Goal: Task Accomplishment & Management: Manage account settings

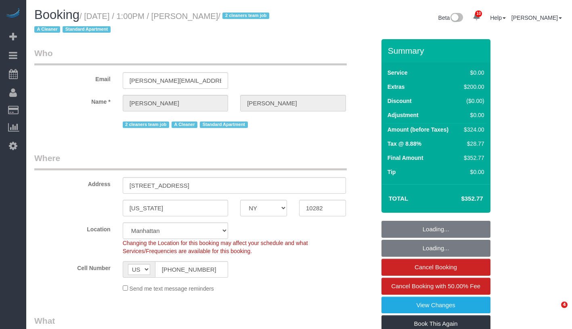
select select "NY"
select select "string:stripe-pm_1RYby44VGloSiKo7VpVJONnN"
select select "number:60"
select select "number:73"
select select "number:15"
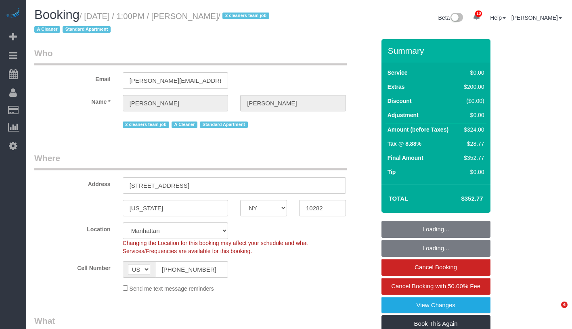
select select "number:6"
select select "object:985"
select select "spot1"
select select "1"
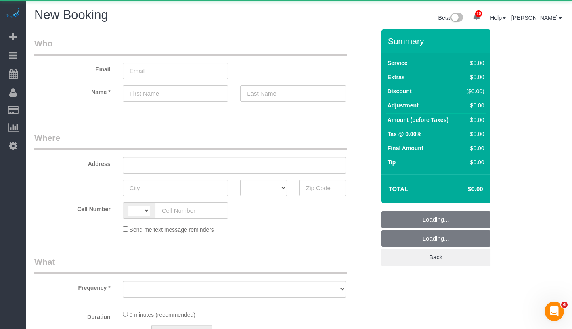
select select "string:US"
select select "object:1014"
select select "number:89"
select select "number:90"
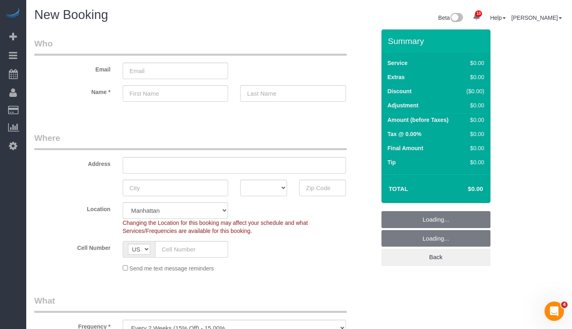
select select "object:1539"
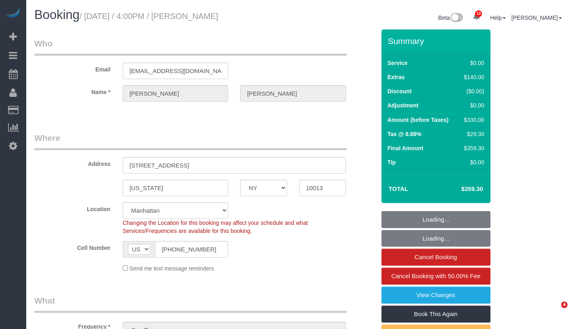
select select "NY"
select select "object:861"
select select "string:stripe-pm_1Rw9fV4VGloSiKo7vIg0XZJP"
select select "number:89"
select select "number:74"
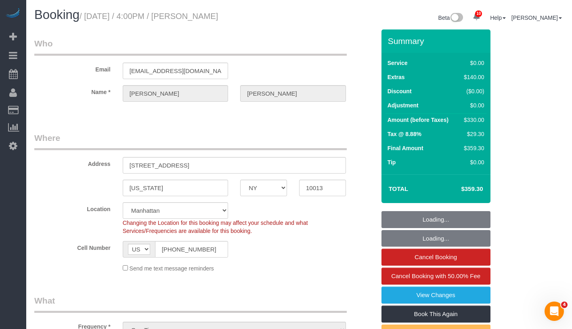
select select "number:15"
select select "number:7"
select select "spot1"
select select "2"
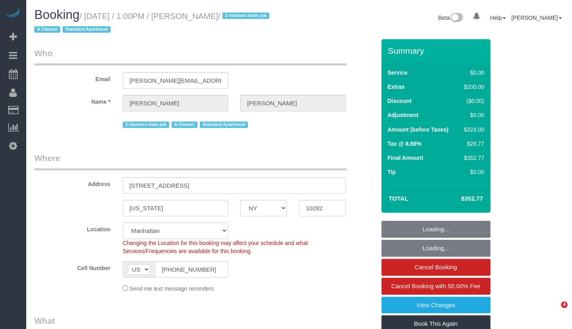
select select "NY"
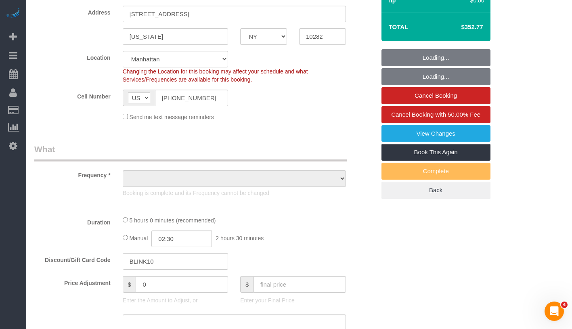
select select "object:736"
select select "string:stripe-pm_1RYby44VGloSiKo7VpVJONnN"
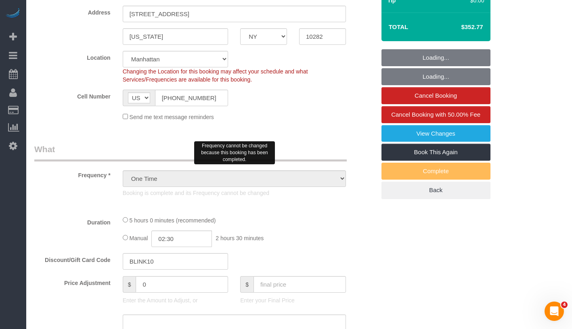
select select "1"
select select "spot1"
select select "number:60"
select select "number:73"
select select "number:15"
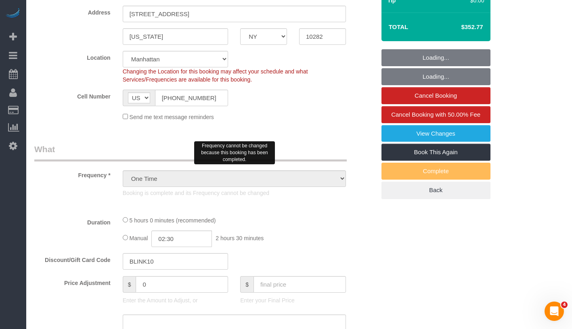
select select "number:6"
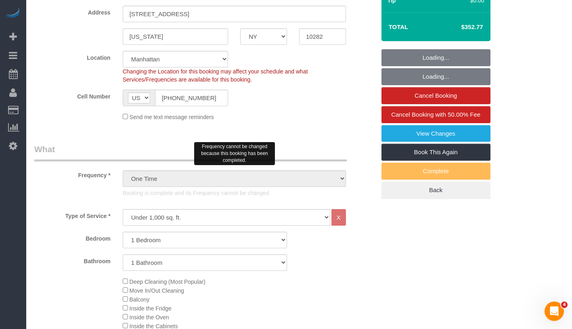
select select "object:1415"
select select "1"
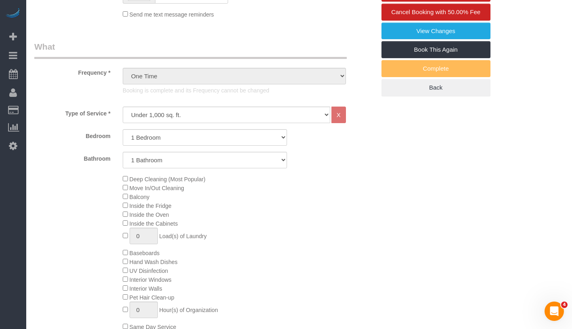
scroll to position [0, 0]
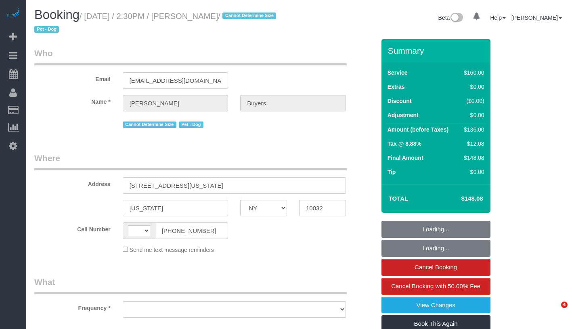
select select "NY"
select select "string:[GEOGRAPHIC_DATA]"
select select "object:471"
select select "number:60"
select select "number:76"
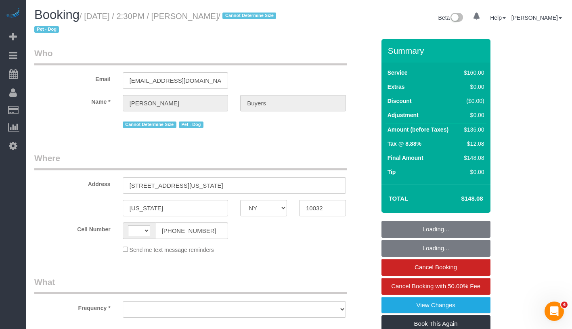
select select "number:13"
select select "number:5"
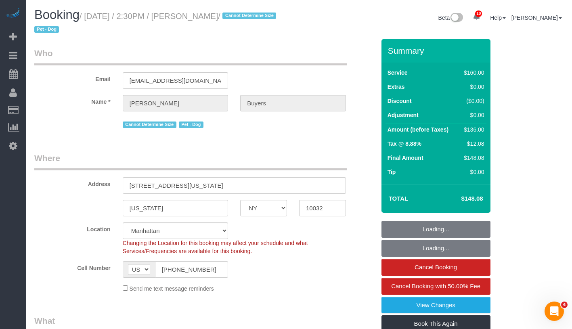
select select "string:stripe-pm_1QlZLV4VGloSiKo7XdppEUXZ"
select select "object:1433"
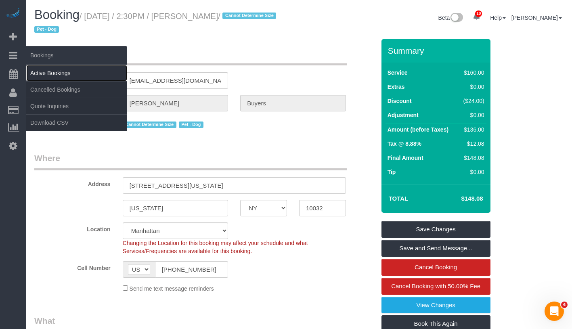
click at [48, 69] on link "Active Bookings" at bounding box center [76, 73] width 101 height 16
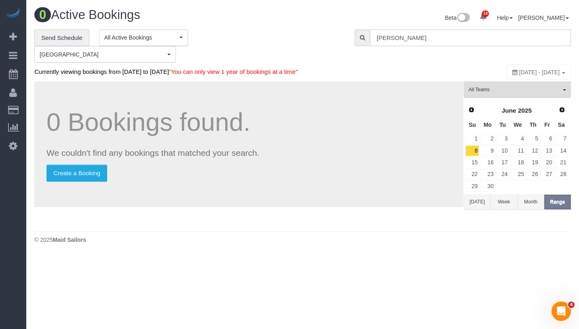
click at [461, 39] on input "[PERSON_NAME]" at bounding box center [470, 37] width 201 height 17
paste input "Gustaf Hegelund"
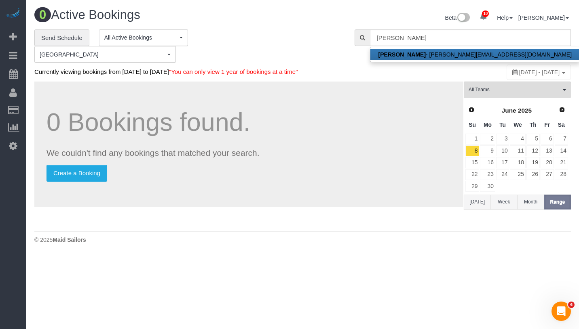
click at [435, 52] on link "Gustaf Hegelund - gustaf@grandlemar.com" at bounding box center [474, 54] width 209 height 11
type input "gustaf@grandlemar.com"
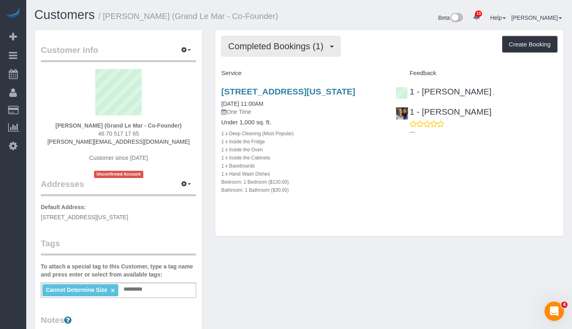
click at [302, 44] on span "Completed Bookings (1)" at bounding box center [277, 46] width 99 height 10
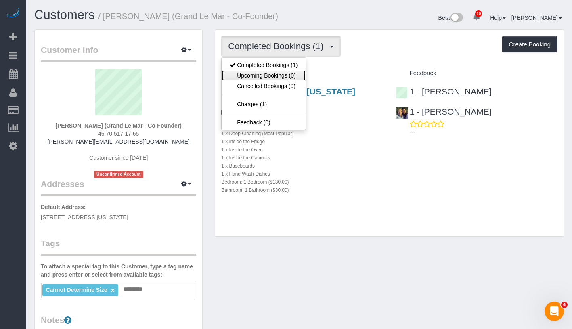
click at [286, 80] on link "Upcoming Bookings (0)" at bounding box center [264, 75] width 84 height 11
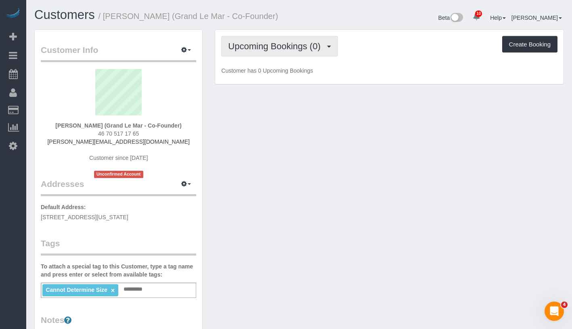
click at [308, 51] on span "Upcoming Bookings (0)" at bounding box center [276, 46] width 97 height 10
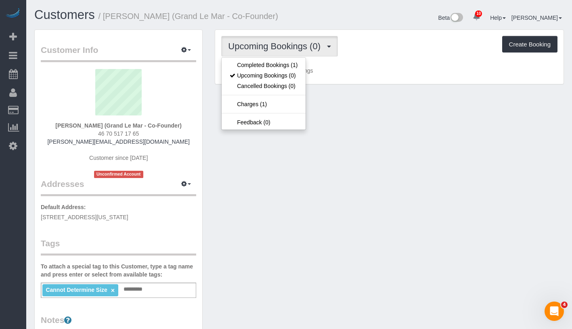
click at [415, 84] on div "Upcoming Bookings (0) Completed Bookings (1) Upcoming Bookings (0) Cancelled Bo…" at bounding box center [389, 57] width 349 height 55
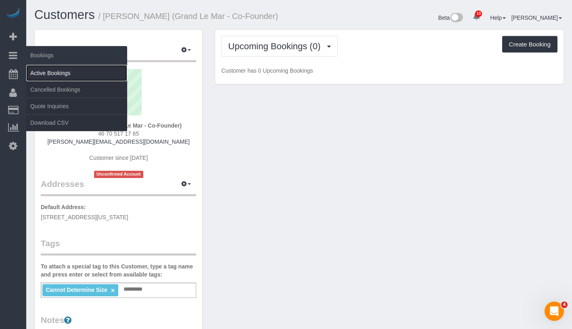
click at [50, 73] on link "Active Bookings" at bounding box center [76, 73] width 101 height 16
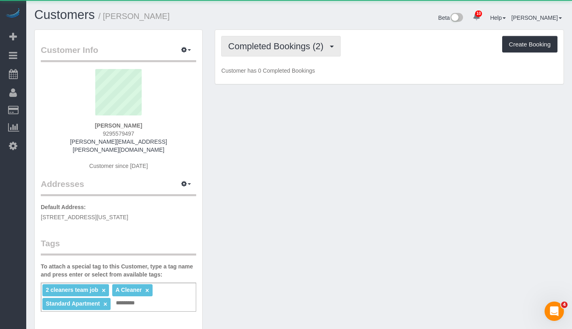
click at [287, 52] on button "Completed Bookings (2)" at bounding box center [281, 46] width 120 height 21
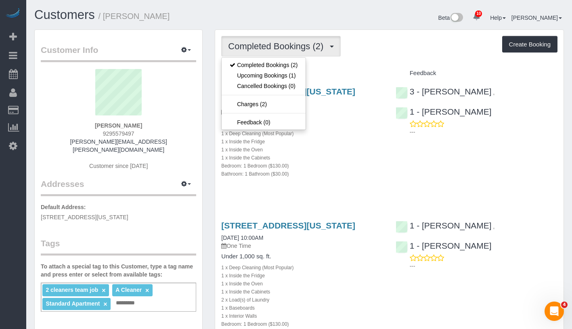
click at [370, 59] on div "Completed Bookings (2) Completed Bookings (2) Upcoming Bookings (1) Cancelled B…" at bounding box center [389, 204] width 349 height 349
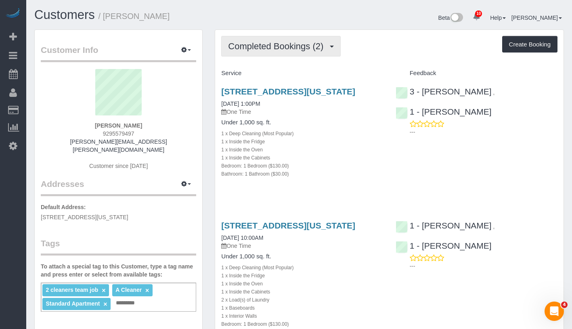
click at [281, 52] on button "Completed Bookings (2)" at bounding box center [281, 46] width 120 height 21
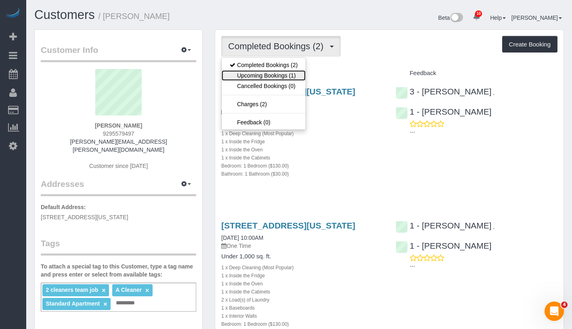
click at [289, 76] on link "Upcoming Bookings (1)" at bounding box center [264, 75] width 84 height 11
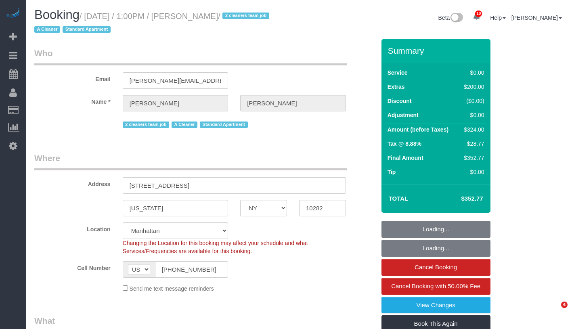
select select "NY"
select select "string:stripe-pm_1RYby44VGloSiKo7VpVJONnN"
select select "1"
select select "spot1"
select select "number:60"
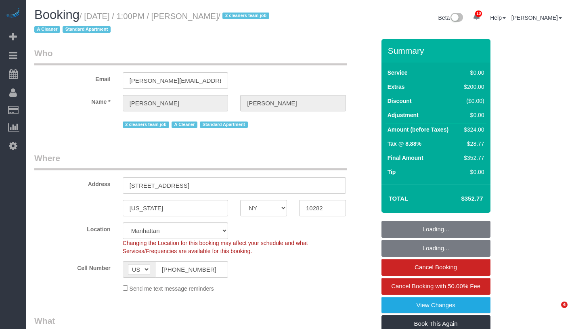
select select "number:73"
select select "number:15"
select select "number:6"
select select "NY"
select select "number:60"
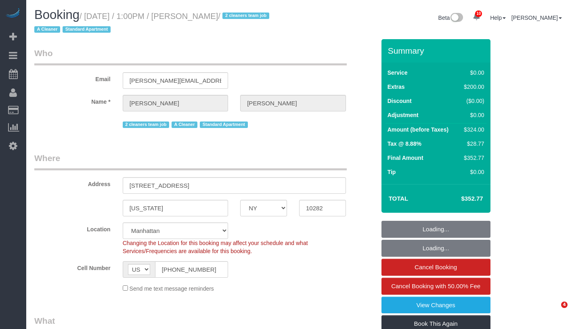
select select "number:73"
select select "number:15"
select select "number:6"
select select "string:stripe-pm_1RYby44VGloSiKo7VpVJONnN"
select select "object:882"
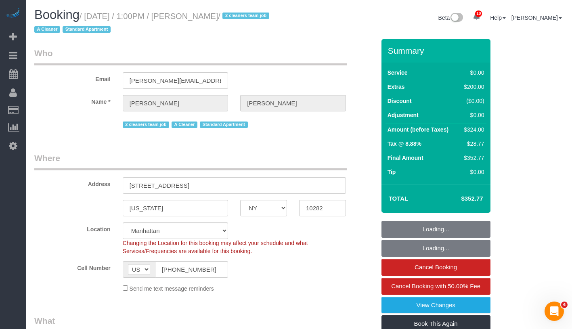
select select "spot1"
select select "1"
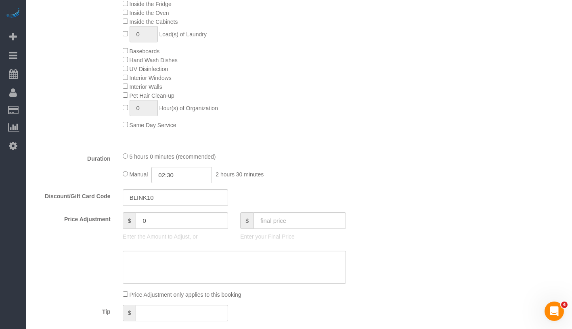
scroll to position [523, 0]
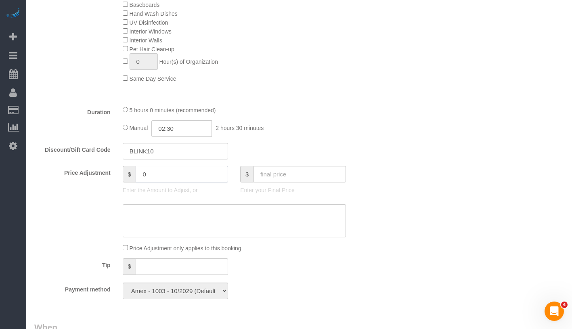
click at [160, 176] on input "0" at bounding box center [182, 174] width 93 height 17
type input "-162"
click at [193, 215] on textarea at bounding box center [234, 220] width 223 height 33
type textarea "quality complaint"
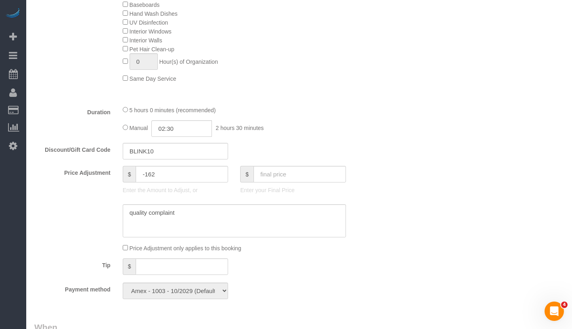
click at [424, 104] on div "Who Email felicia@ahlberg.bz Name * Felicia Ahlberg 2 cleaners team job A Clean…" at bounding box center [299, 220] width 530 height 1409
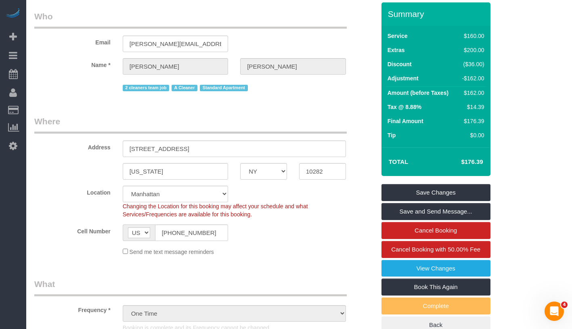
scroll to position [0, 0]
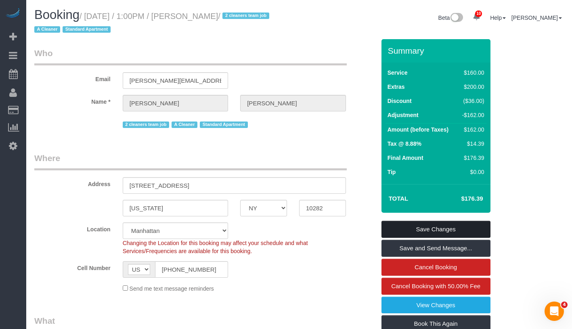
click at [460, 226] on link "Save Changes" at bounding box center [436, 229] width 109 height 17
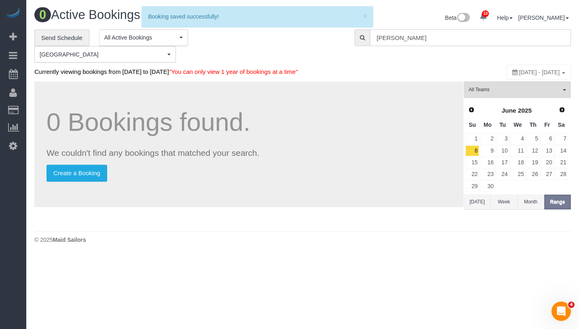
click at [440, 36] on input "felicia ahlberg" at bounding box center [470, 37] width 201 height 17
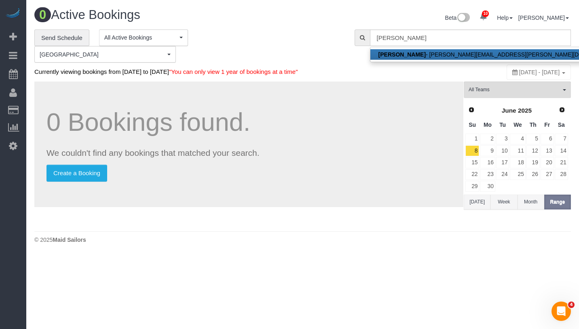
click at [439, 55] on link "Felicia Ahlberg - felicia@ahlberg.bz" at bounding box center [498, 54] width 256 height 11
type input "[PERSON_NAME][EMAIL_ADDRESS][PERSON_NAME][DOMAIN_NAME]"
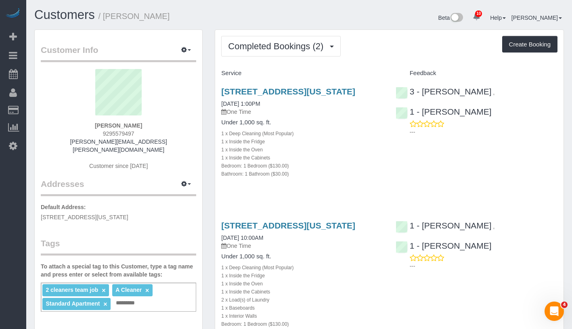
click at [166, 293] on div "2 cleaners team job × A Cleaner × Standard Apartment × Add a tag" at bounding box center [119, 297] width 156 height 29
drag, startPoint x: 117, startPoint y: 294, endPoint x: 196, endPoint y: 292, distance: 79.2
click at [196, 292] on div "**********" at bounding box center [119, 297] width 156 height 29
click at [187, 298] on div "**********" at bounding box center [119, 297] width 156 height 29
click at [187, 295] on div "**********" at bounding box center [119, 297] width 156 height 29
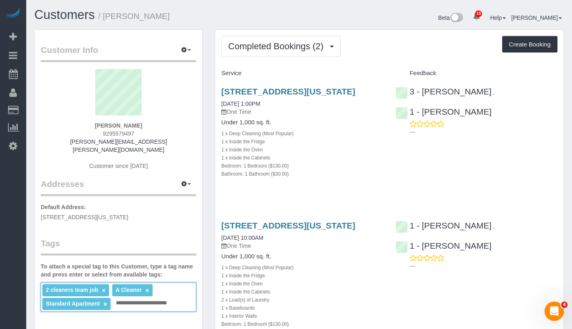
click at [187, 295] on div "**********" at bounding box center [119, 297] width 156 height 29
click at [186, 297] on div "**********" at bounding box center [119, 297] width 156 height 29
click at [175, 298] on input "**********" at bounding box center [149, 303] width 70 height 11
type input "**********"
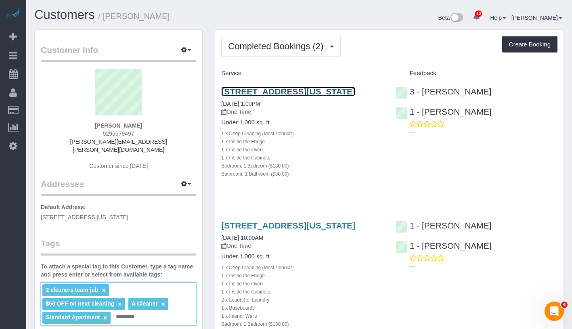
click at [245, 93] on link "[STREET_ADDRESS][US_STATE]" at bounding box center [288, 91] width 134 height 9
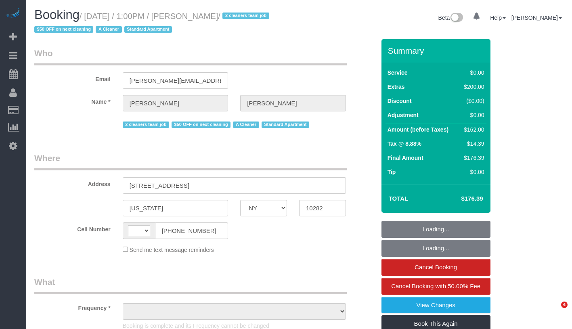
select select "NY"
select select "string:[GEOGRAPHIC_DATA]"
select select "number:60"
select select "number:73"
select select "number:15"
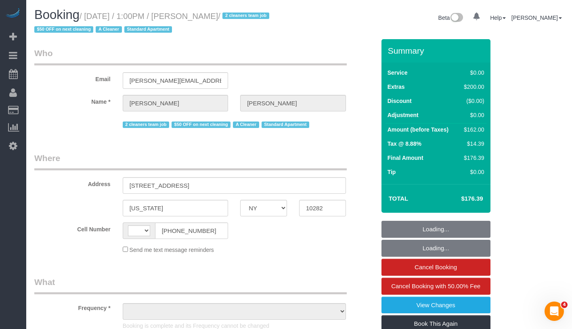
select select "number:6"
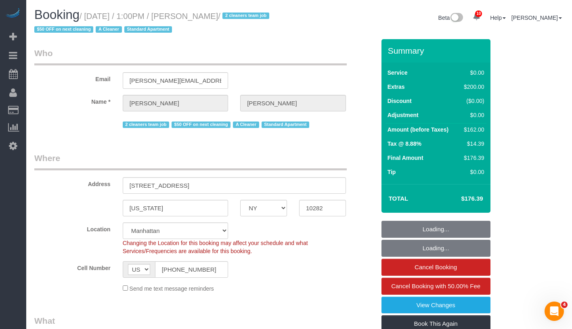
select select "string:stripe-pm_1RYby44VGloSiKo7VpVJONnN"
select select "object:882"
select select "spot1"
select select "object:1416"
select select "1"
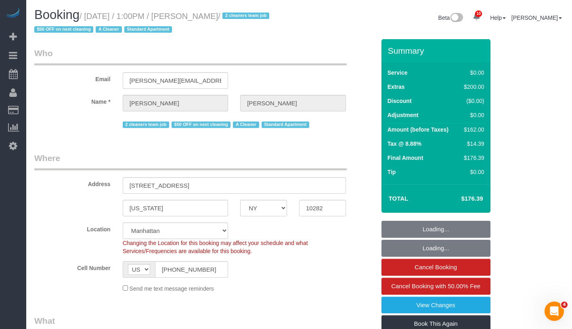
select select "1"
